Goal: Navigation & Orientation: Go to known website

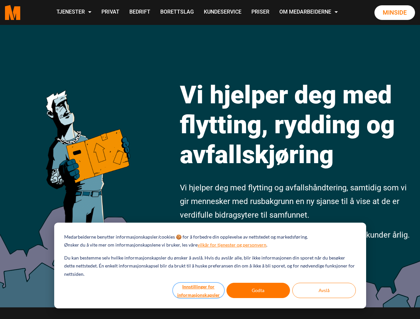
click at [199, 291] on button "Innstillinger for informasjonskapsler" at bounding box center [198, 290] width 51 height 15
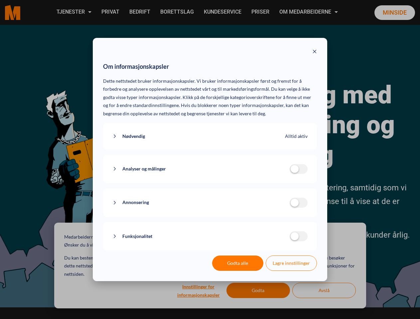
click at [259, 291] on div "Om informasjonskapsler Dette nettstedet bruker informasjonskapsler. Vi bruker i…" at bounding box center [210, 159] width 420 height 319
click at [324, 291] on div "Om informasjonskapsler Dette nettstedet bruker informasjonskapsler. Vi bruker i…" at bounding box center [210, 159] width 420 height 319
click at [74, 12] on div "Om informasjonskapsler Dette nettstedet bruker informasjonskapsler. Vi bruker i…" at bounding box center [210, 159] width 420 height 319
click at [309, 12] on div "Om informasjonskapsler Dette nettstedet bruker informasjonskapsler. Vi bruker i…" at bounding box center [210, 159] width 420 height 319
